Goal: Transaction & Acquisition: Purchase product/service

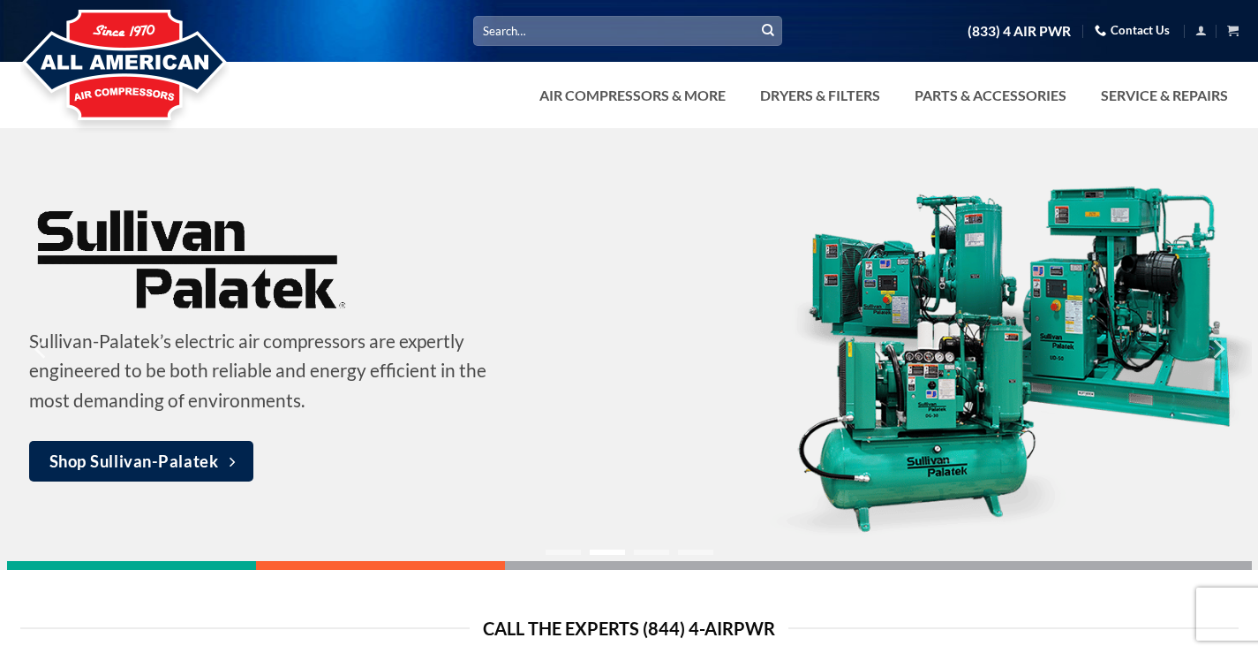
click at [591, 34] on input "Search for:" at bounding box center [627, 30] width 309 height 29
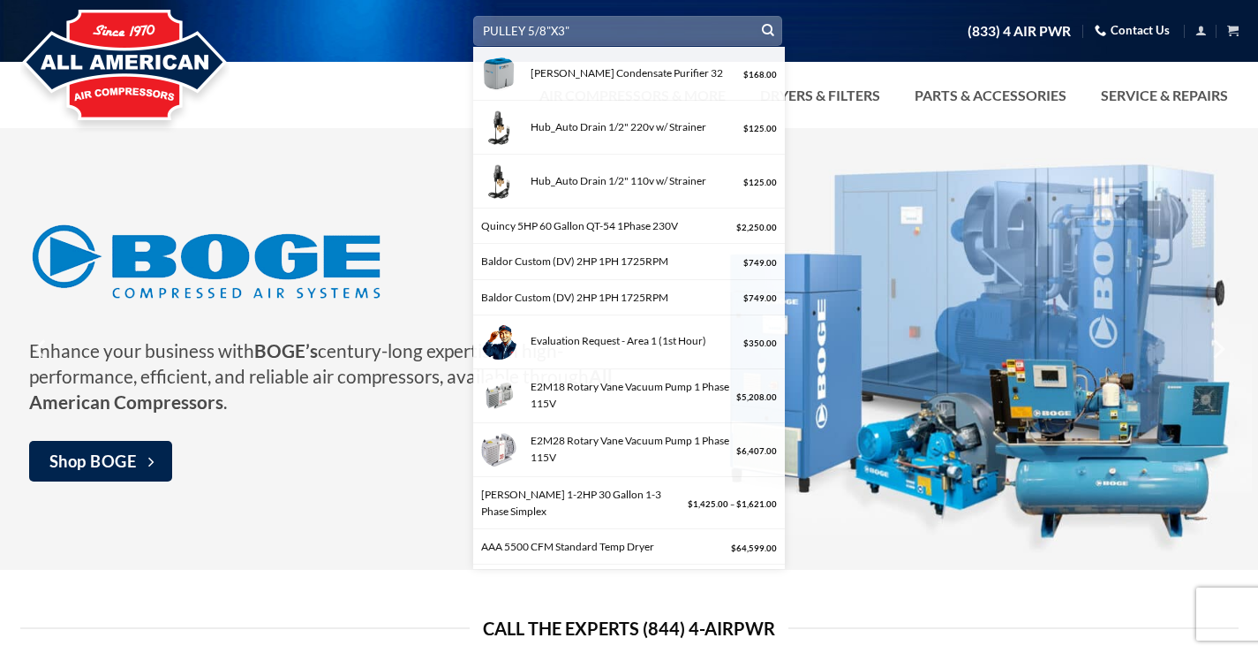
type input "PULLEY 5/8"X3""
click at [766, 27] on icon "Submit" at bounding box center [768, 30] width 12 height 15
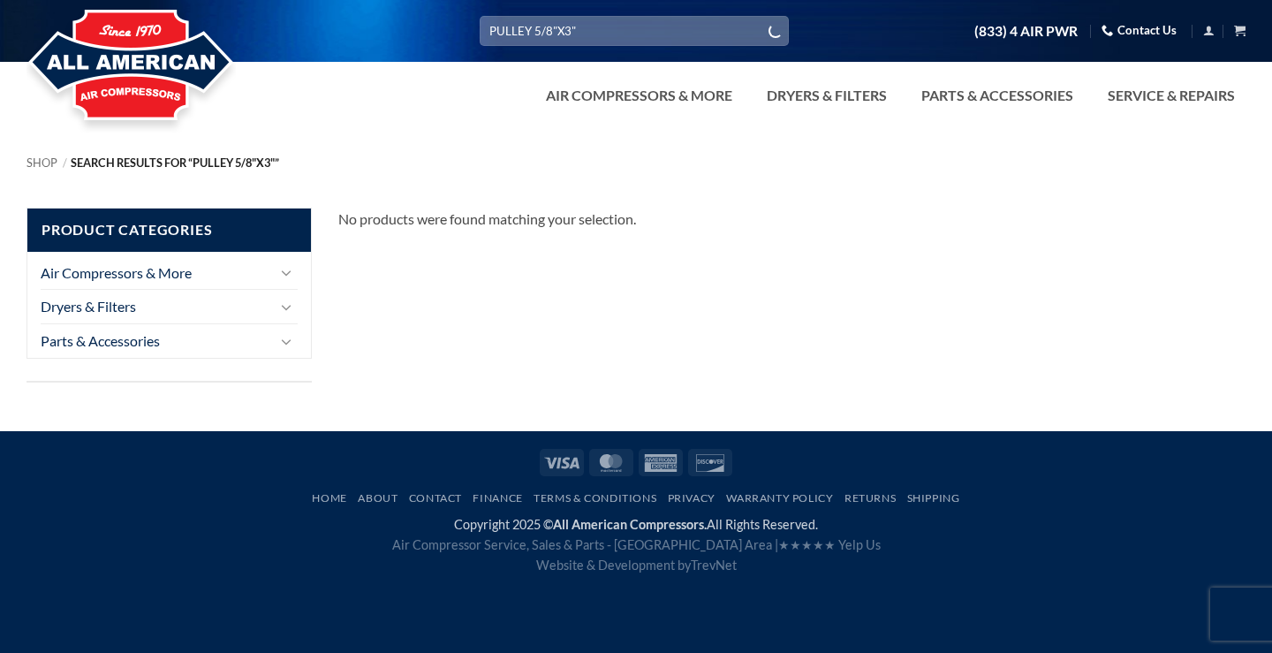
click at [586, 26] on input "PULLEY 5/8"X3"" at bounding box center [634, 30] width 309 height 29
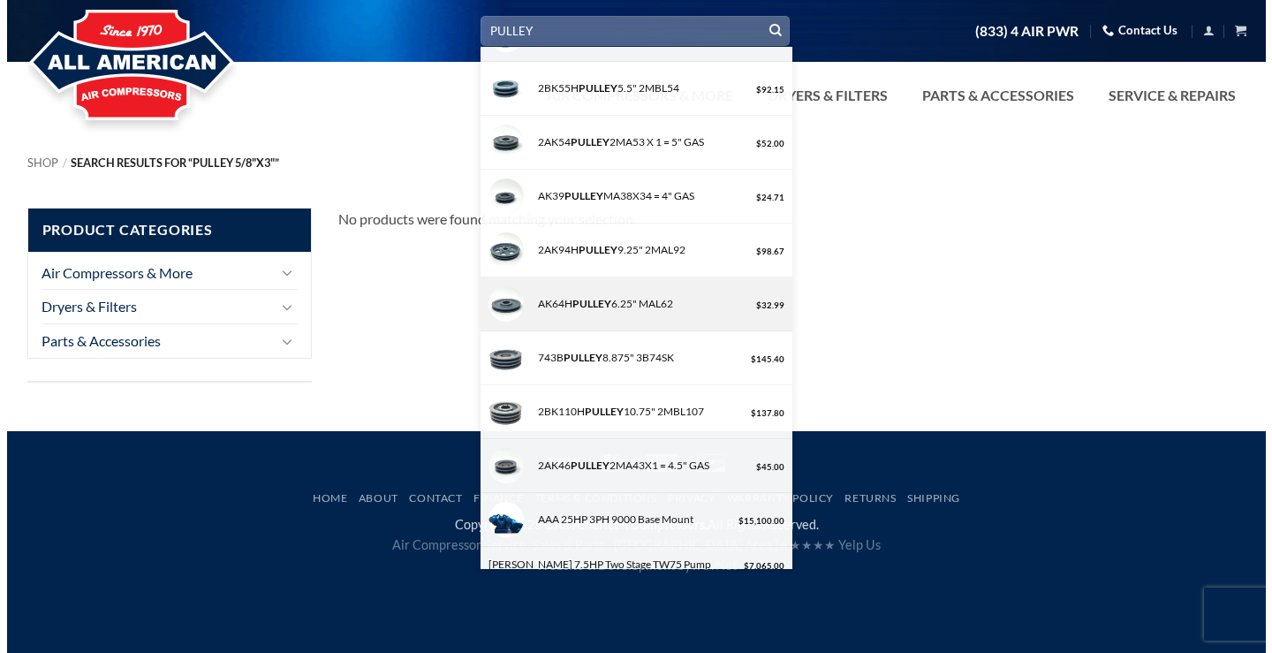
scroll to position [265, 0]
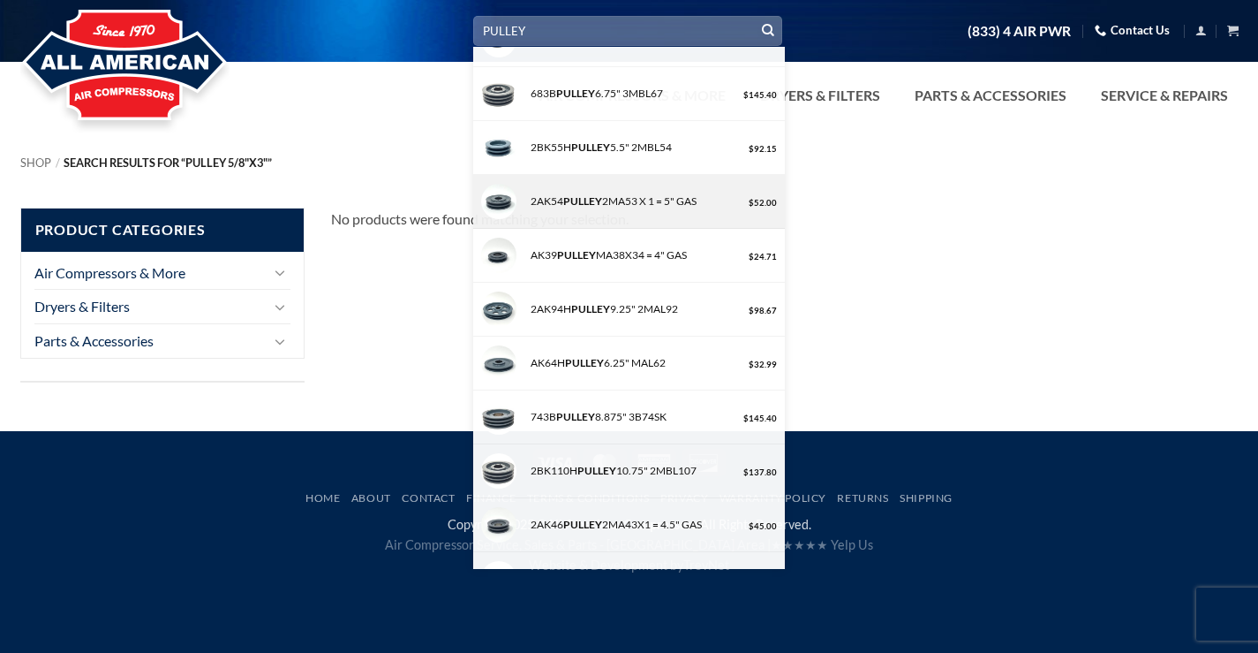
click at [602, 204] on strong "PULLEY" at bounding box center [582, 200] width 39 height 13
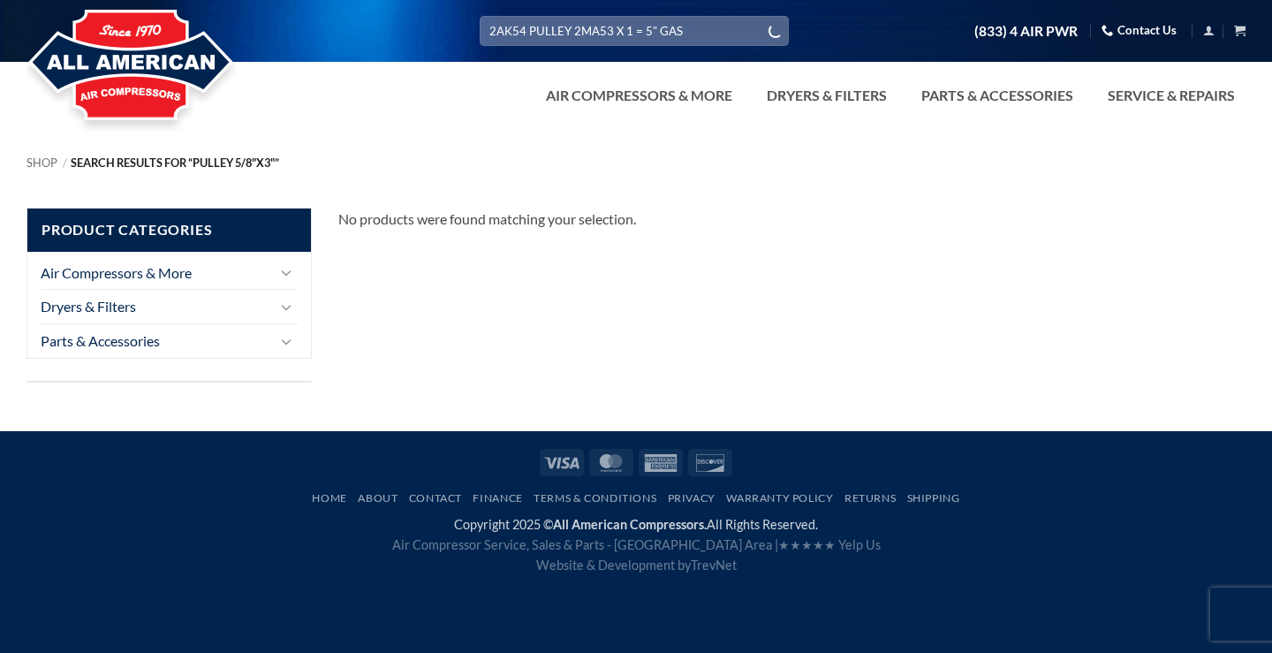
click at [528, 28] on input "2AK54 PULLEY 2MA53 X 1 = 5" GAS" at bounding box center [634, 30] width 309 height 29
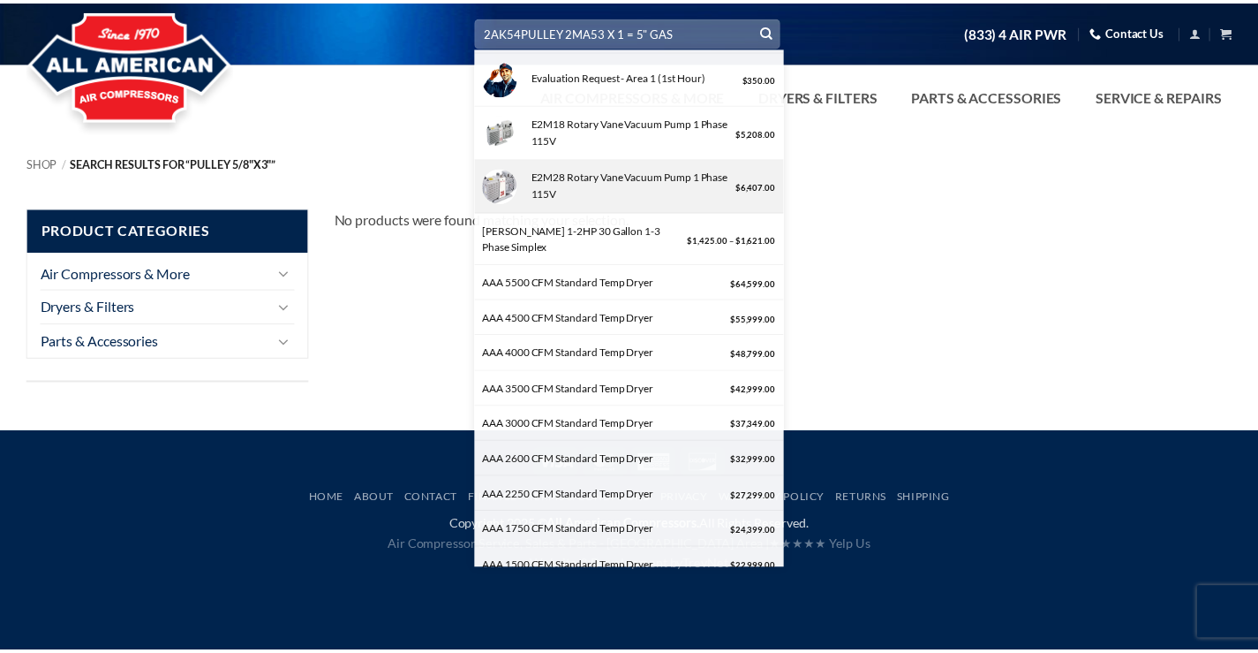
scroll to position [0, 0]
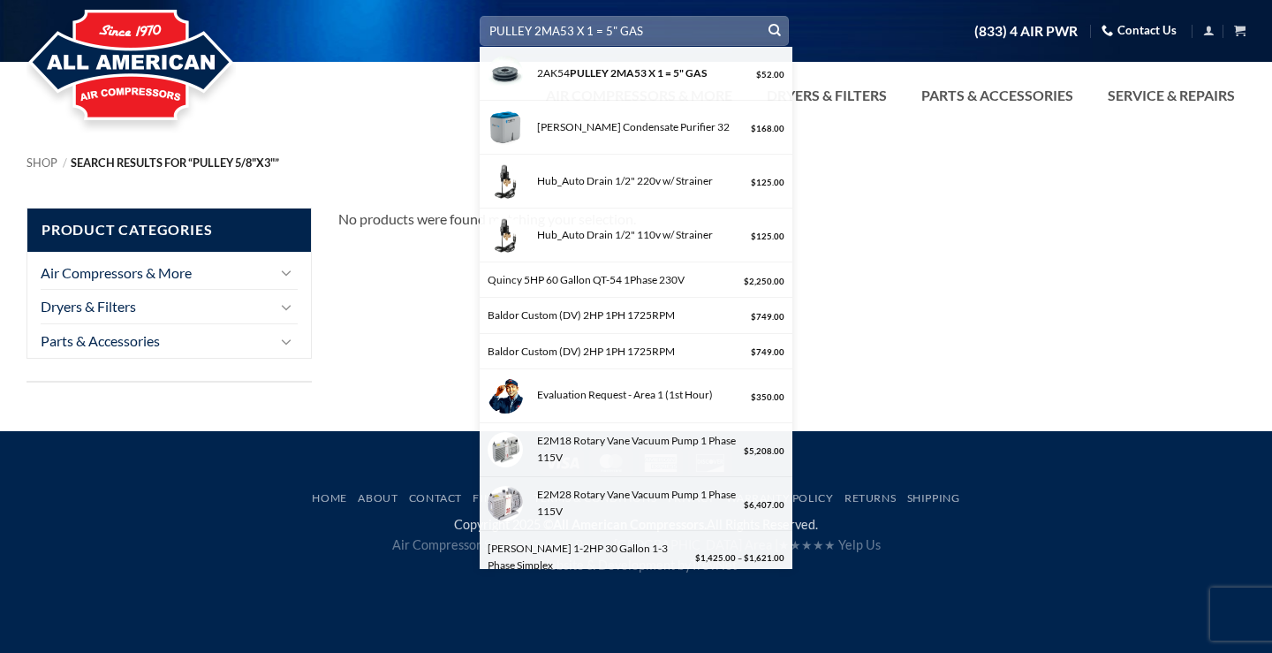
click at [647, 34] on input "PULLEY 2MA53 X 1 = 5" GAS" at bounding box center [634, 30] width 309 height 29
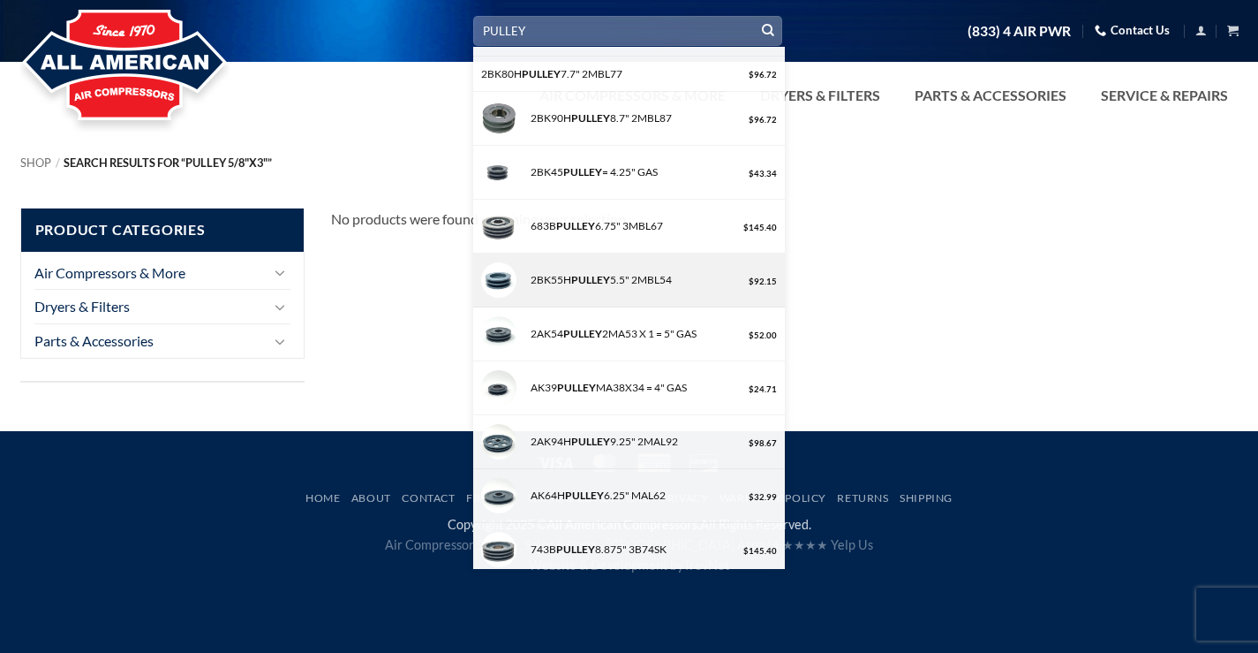
scroll to position [177, 0]
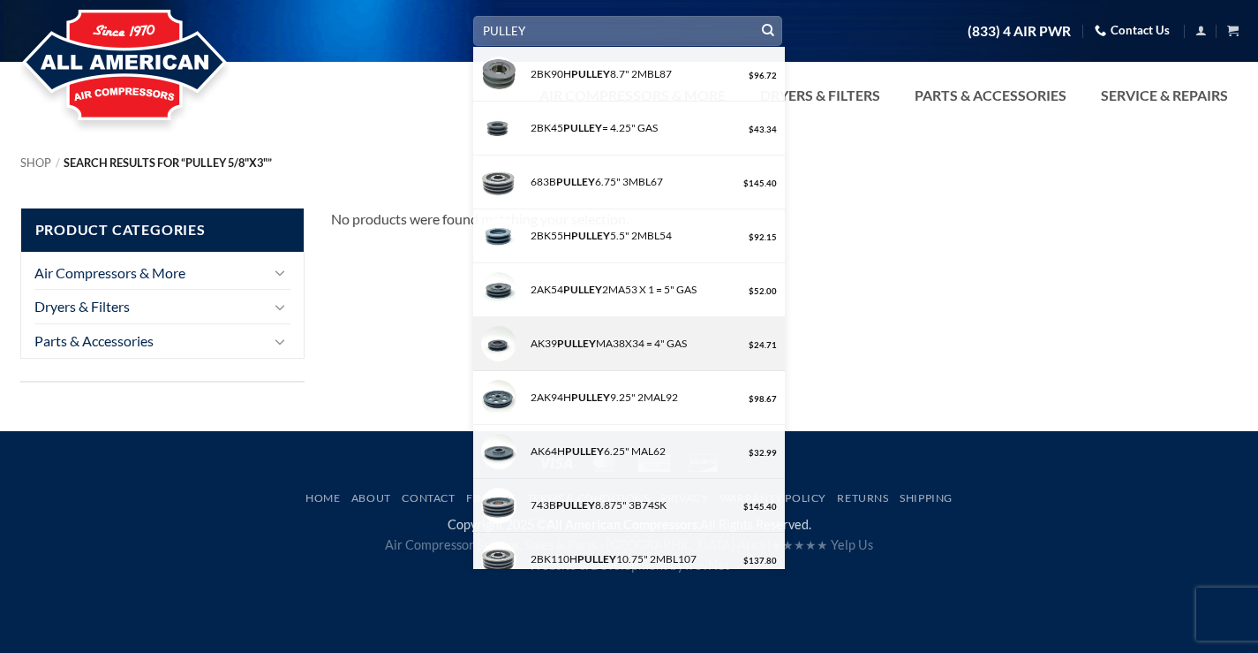
click at [600, 346] on div "AK39 PULLEY MA38X34 = 4" GAS" at bounding box center [635, 343] width 220 height 17
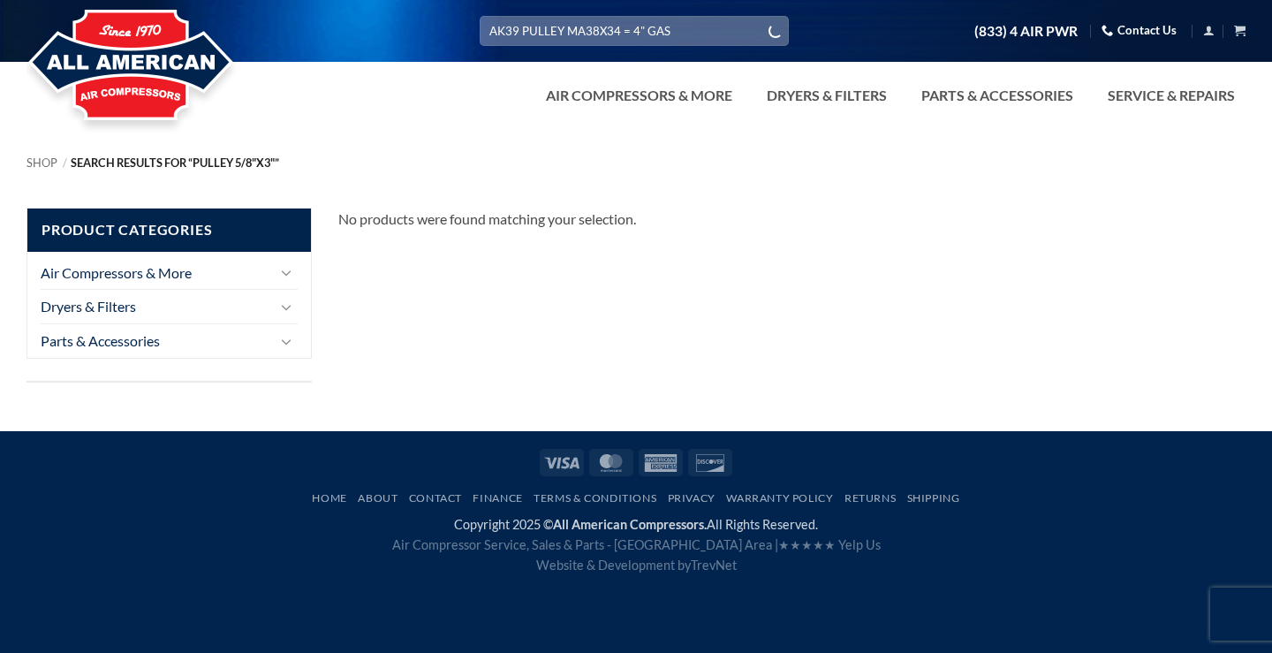
click at [681, 35] on input "AK39 PULLEY MA38X34 = 4" GAS" at bounding box center [634, 30] width 309 height 29
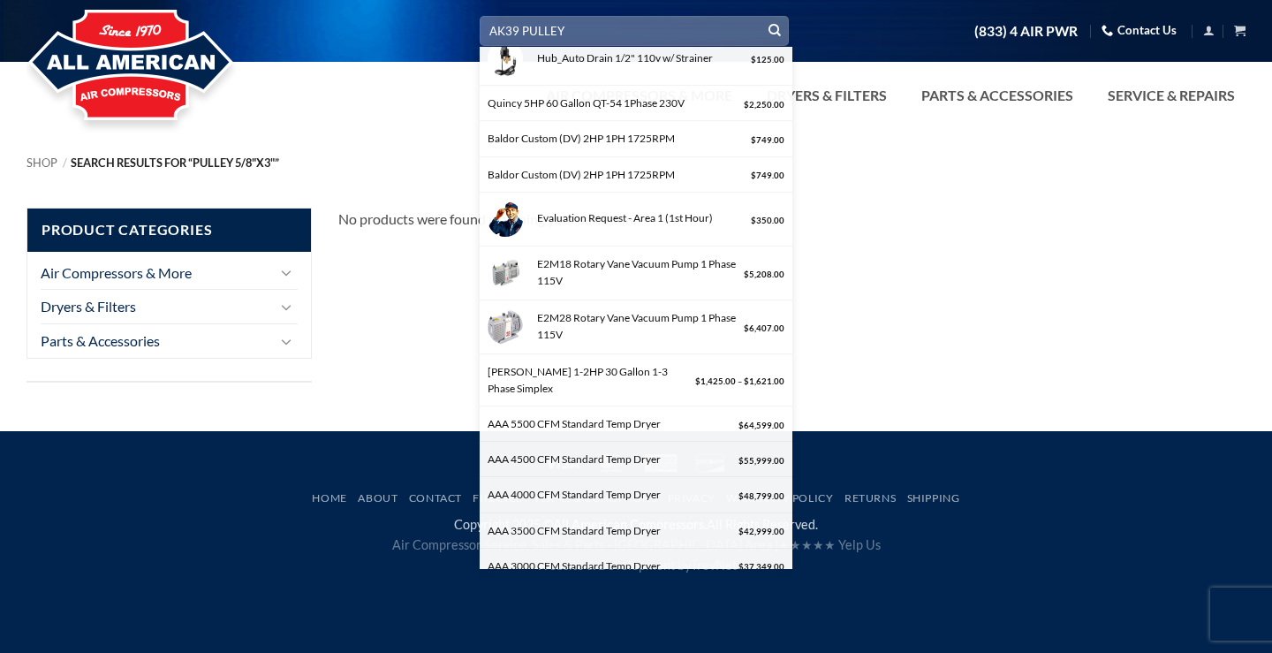
click at [522, 30] on input "AK39 PULLEY" at bounding box center [634, 30] width 309 height 29
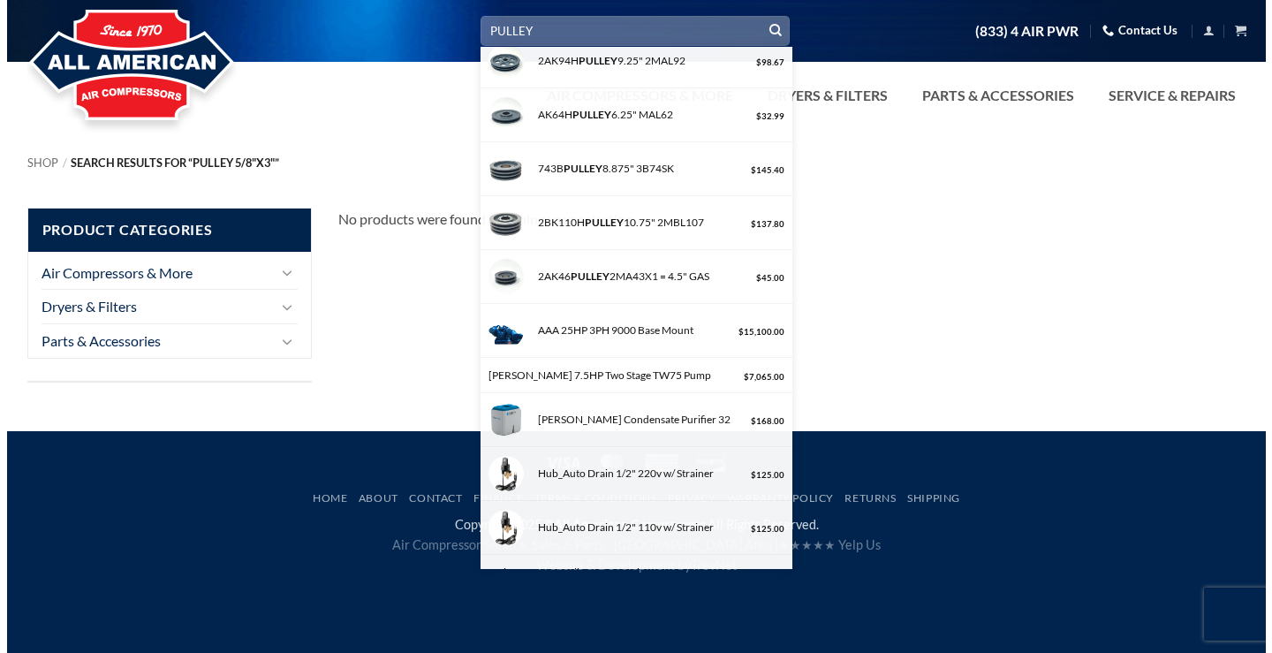
scroll to position [530, 0]
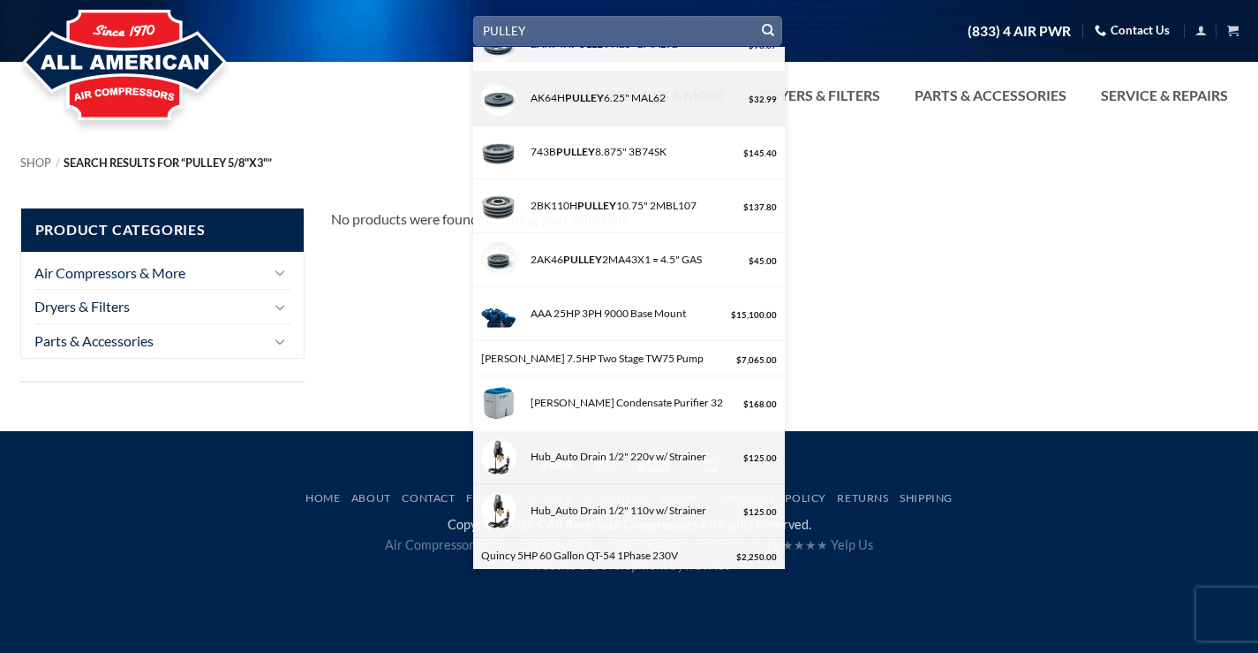
click at [605, 107] on div "AK64H PULLEY 6.25" MAL62 $ 32.99" at bounding box center [629, 99] width 313 height 54
type input "AK64H PULLEY 6.25" MAL62"
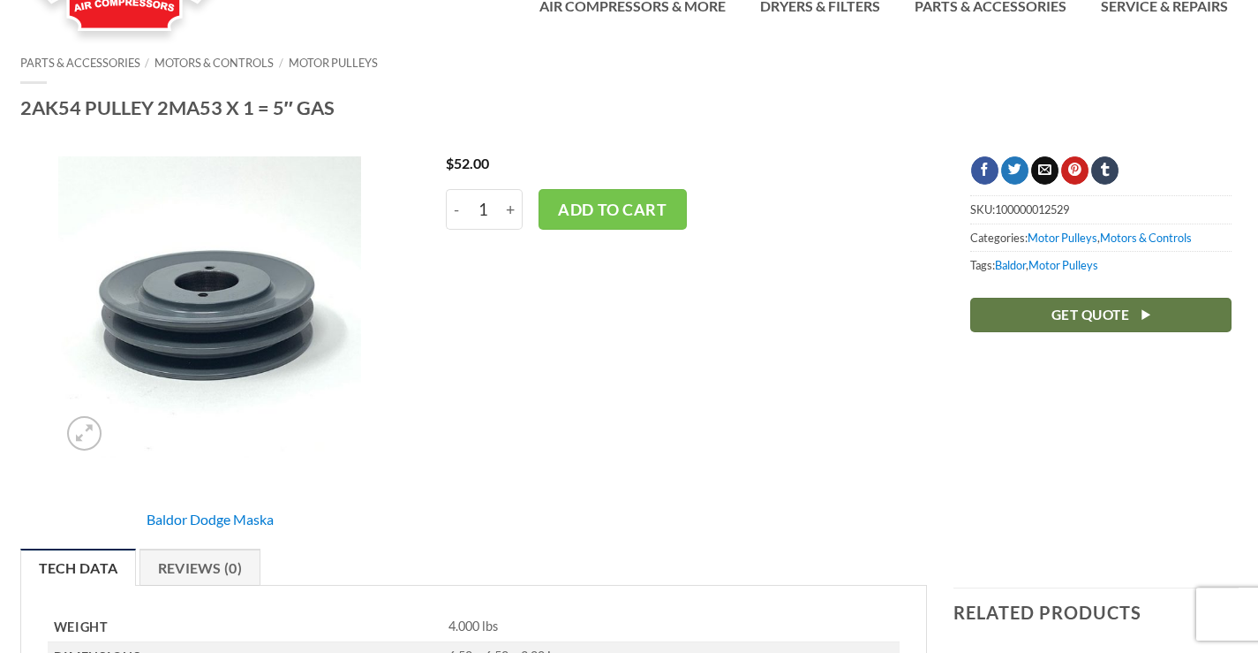
scroll to position [177, 0]
